Goal: Task Accomplishment & Management: Use online tool/utility

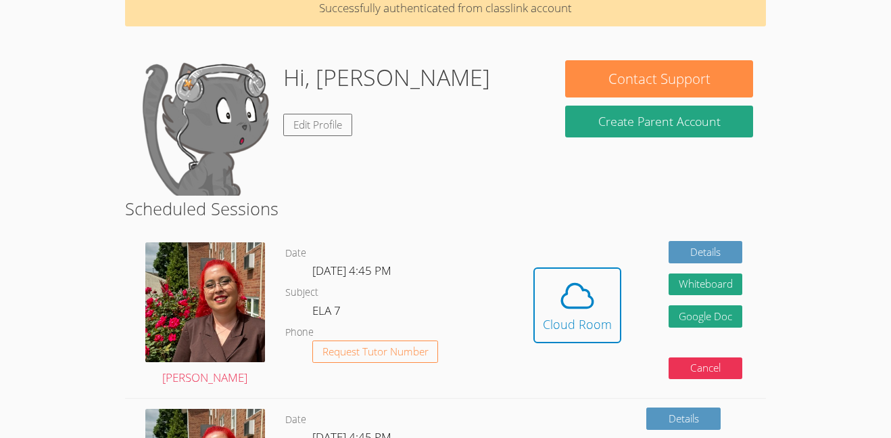
scroll to position [88, 0]
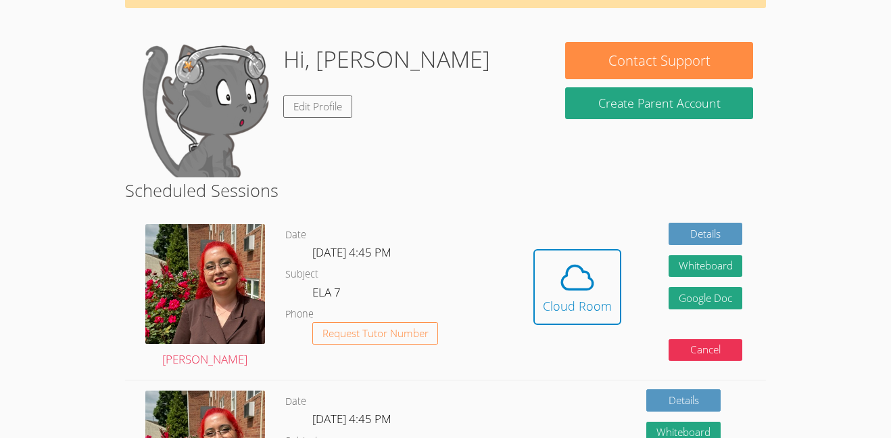
click at [165, 137] on img at bounding box center [204, 109] width 135 height 135
click at [319, 108] on link "Edit Profile" at bounding box center [317, 106] width 69 height 22
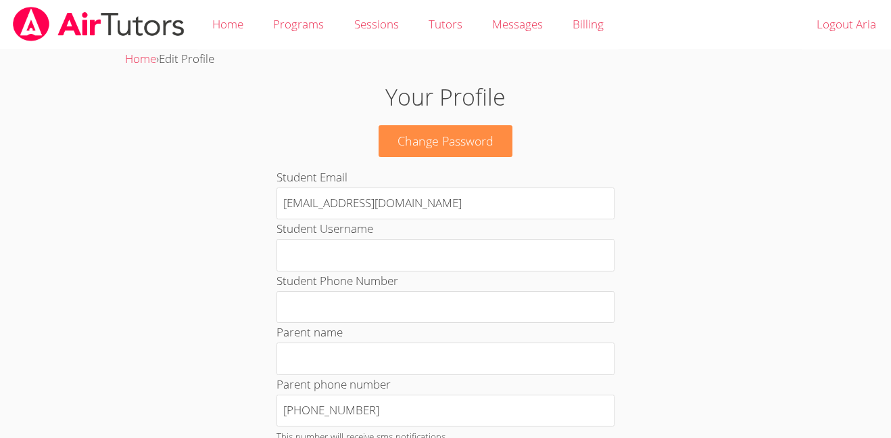
click at [71, 32] on img at bounding box center [98, 24] width 175 height 34
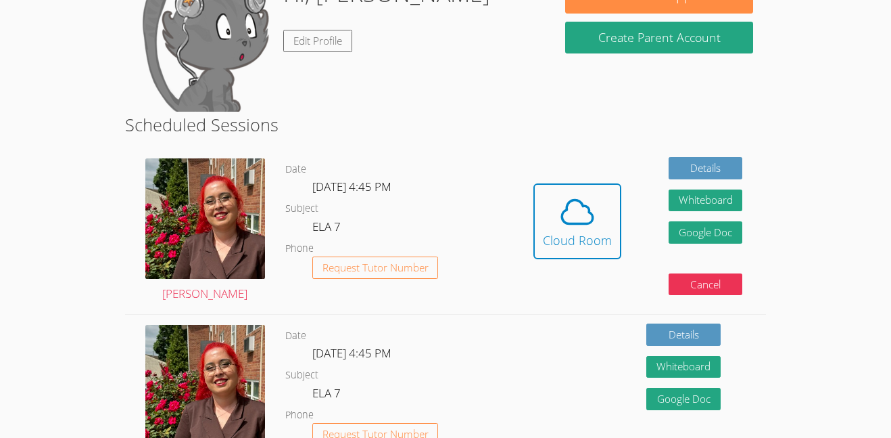
scroll to position [110, 0]
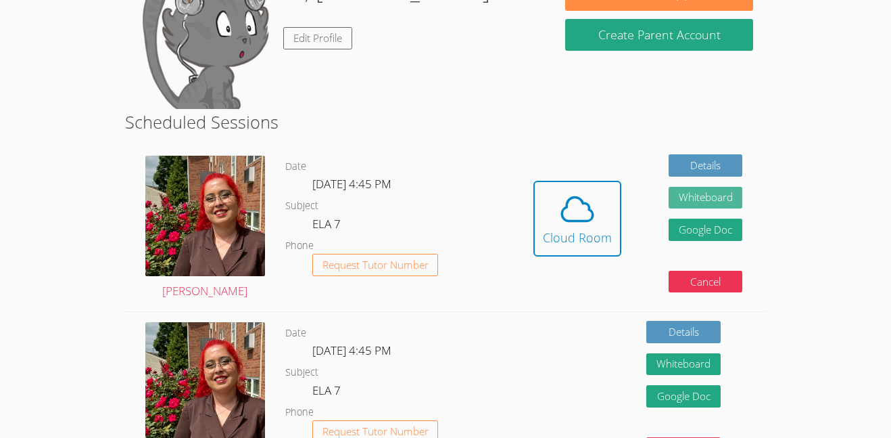
click at [700, 203] on button "Whiteboard" at bounding box center [706, 198] width 74 height 22
